Goal: Find specific page/section

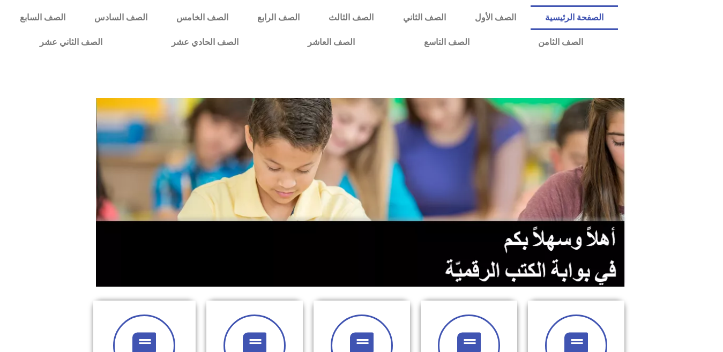
click at [245, 185] on img at bounding box center [361, 192] width 531 height 189
click at [260, 317] on span at bounding box center [254, 346] width 69 height 69
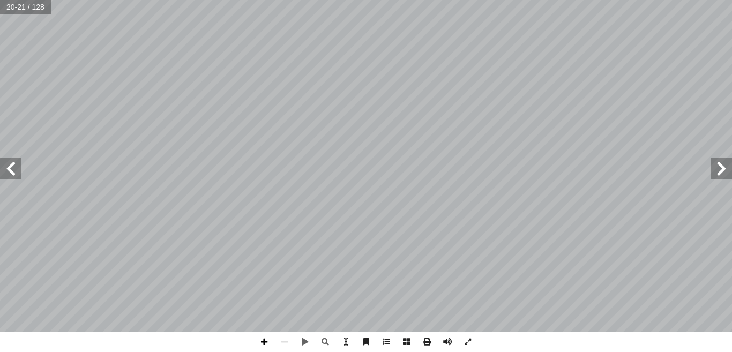
click at [267, 337] on span at bounding box center [264, 342] width 20 height 20
